Goal: Obtain resource: Obtain resource

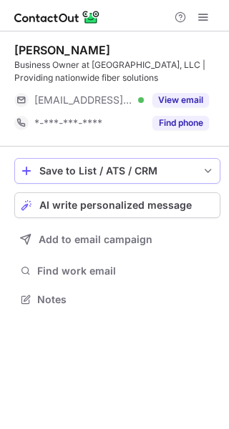
scroll to position [289, 229]
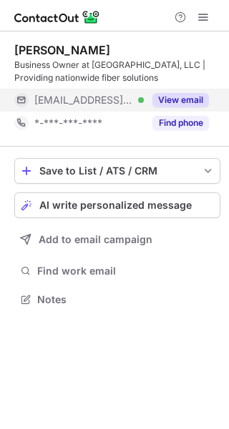
click at [172, 99] on button "View email" at bounding box center [180, 100] width 56 height 14
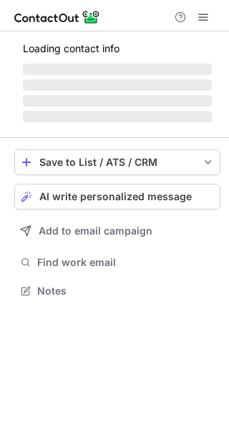
scroll to position [276, 229]
